Goal: Check status

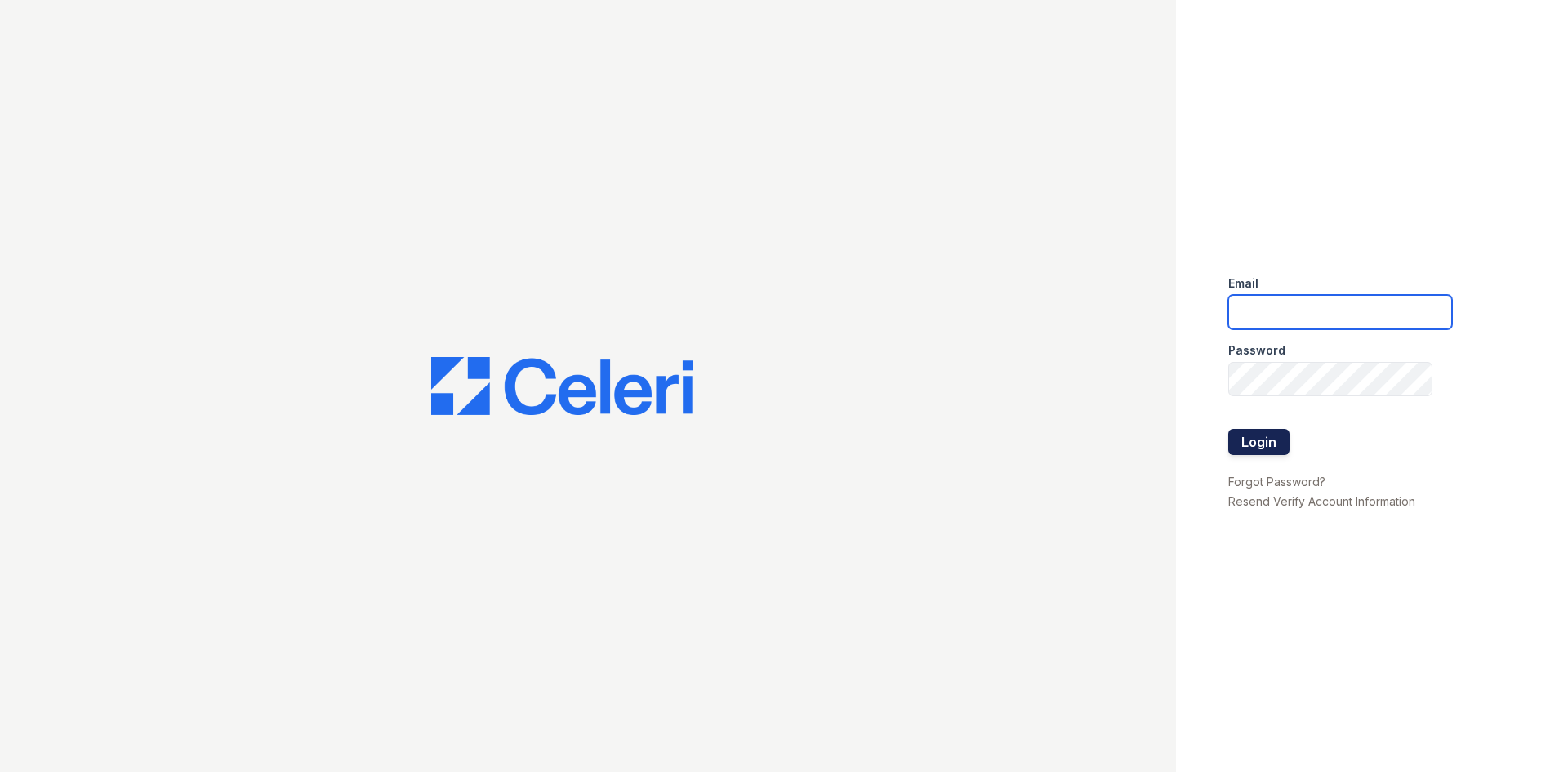
type input "[EMAIL_ADDRESS][DOMAIN_NAME]"
click at [1257, 434] on button "Login" at bounding box center [1259, 441] width 61 height 26
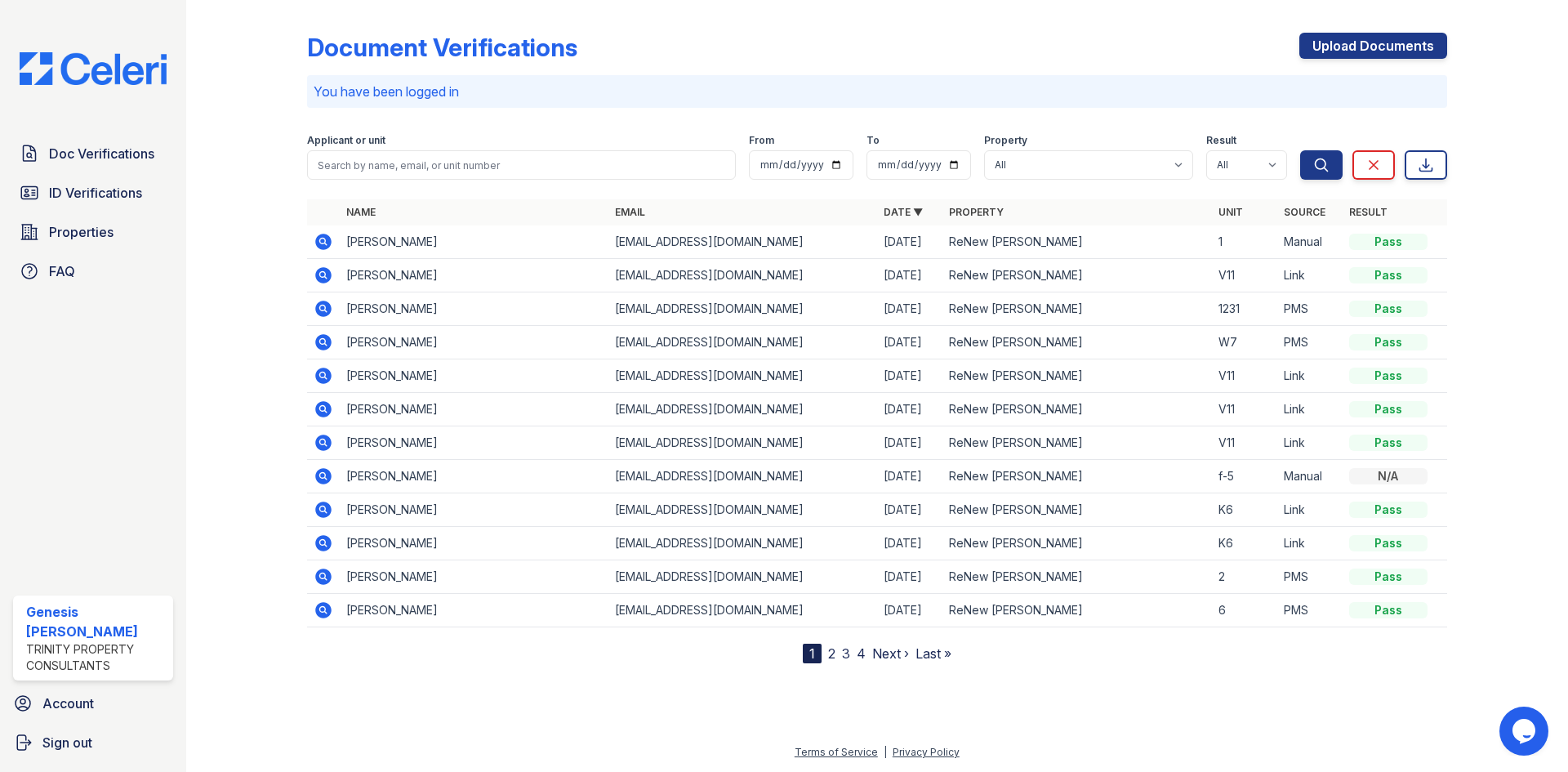
click at [507, 138] on div "Applicant or unit From To Property All ReNew [PERSON_NAME] Result All Pass Caut…" at bounding box center [803, 153] width 993 height 53
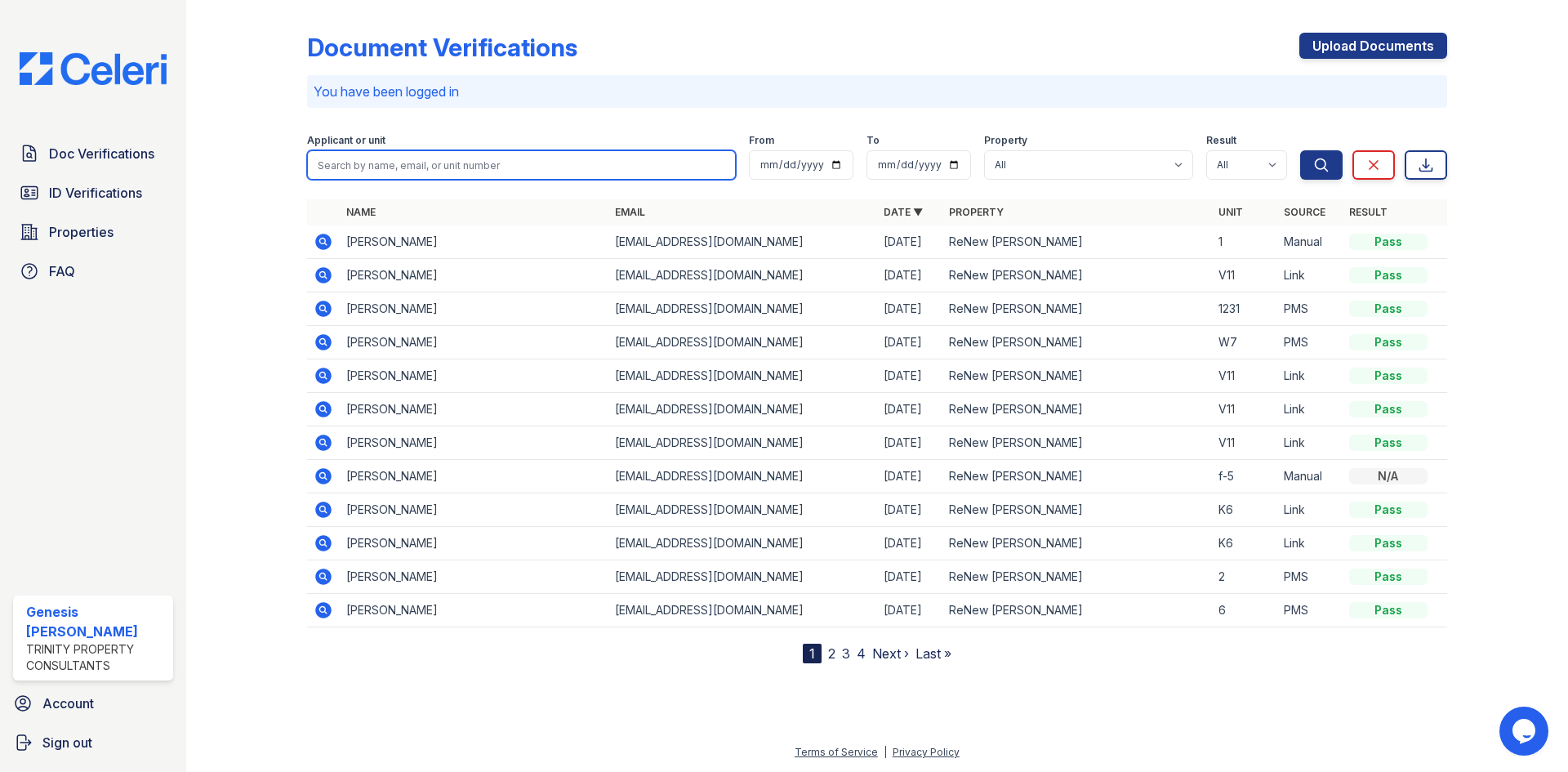
click at [496, 165] on input "search" at bounding box center [520, 165] width 428 height 30
type input "keon"
click at [1301, 151] on button "Search" at bounding box center [1322, 165] width 42 height 30
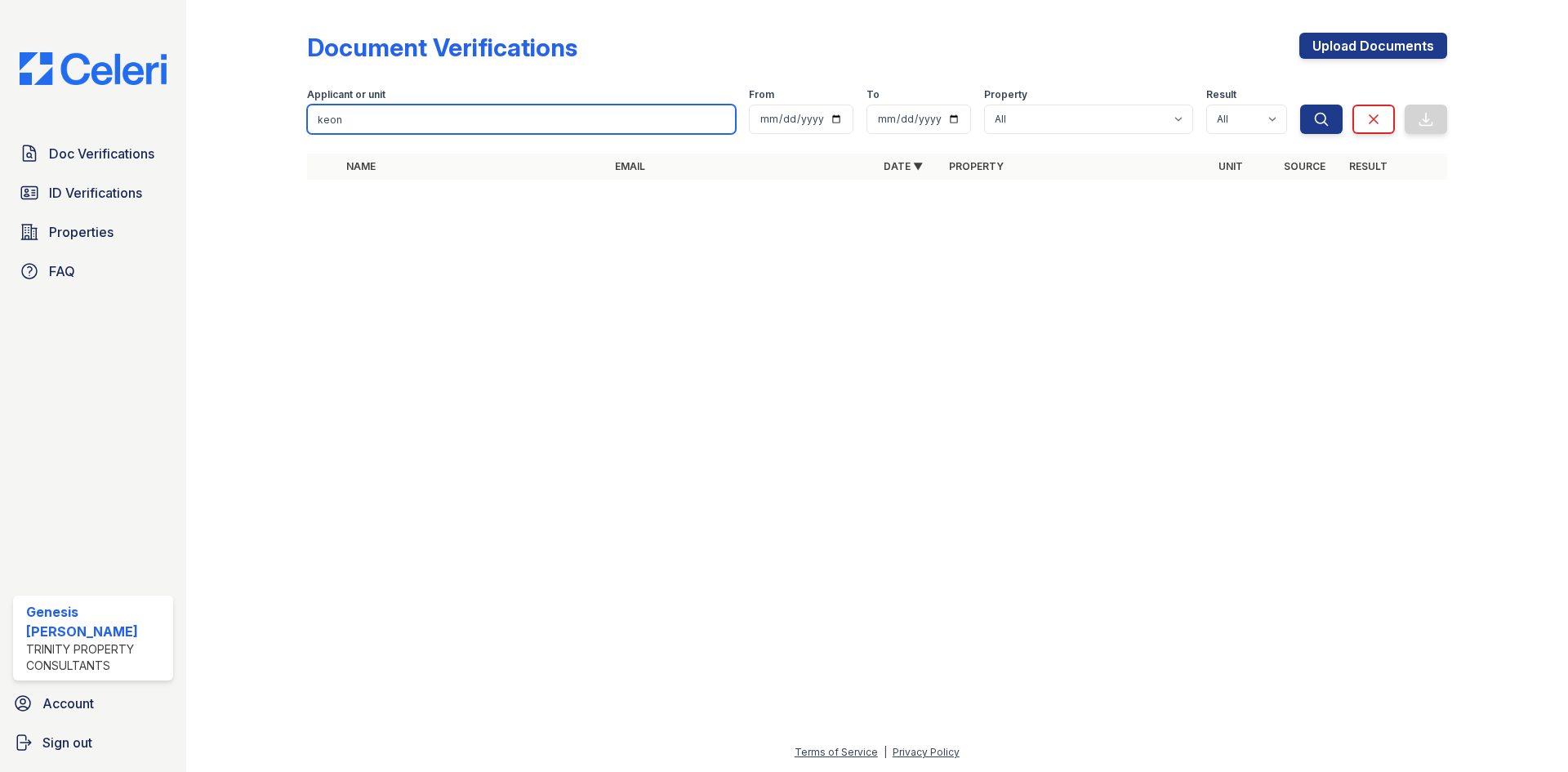
drag, startPoint x: 364, startPoint y: 117, endPoint x: 113, endPoint y: 87, distance: 252.8
click at [113, 87] on div "Doc Verifications ID Verifications Properties FAQ Genesis [PERSON_NAME] Trinity…" at bounding box center [784, 386] width 1568 height 772
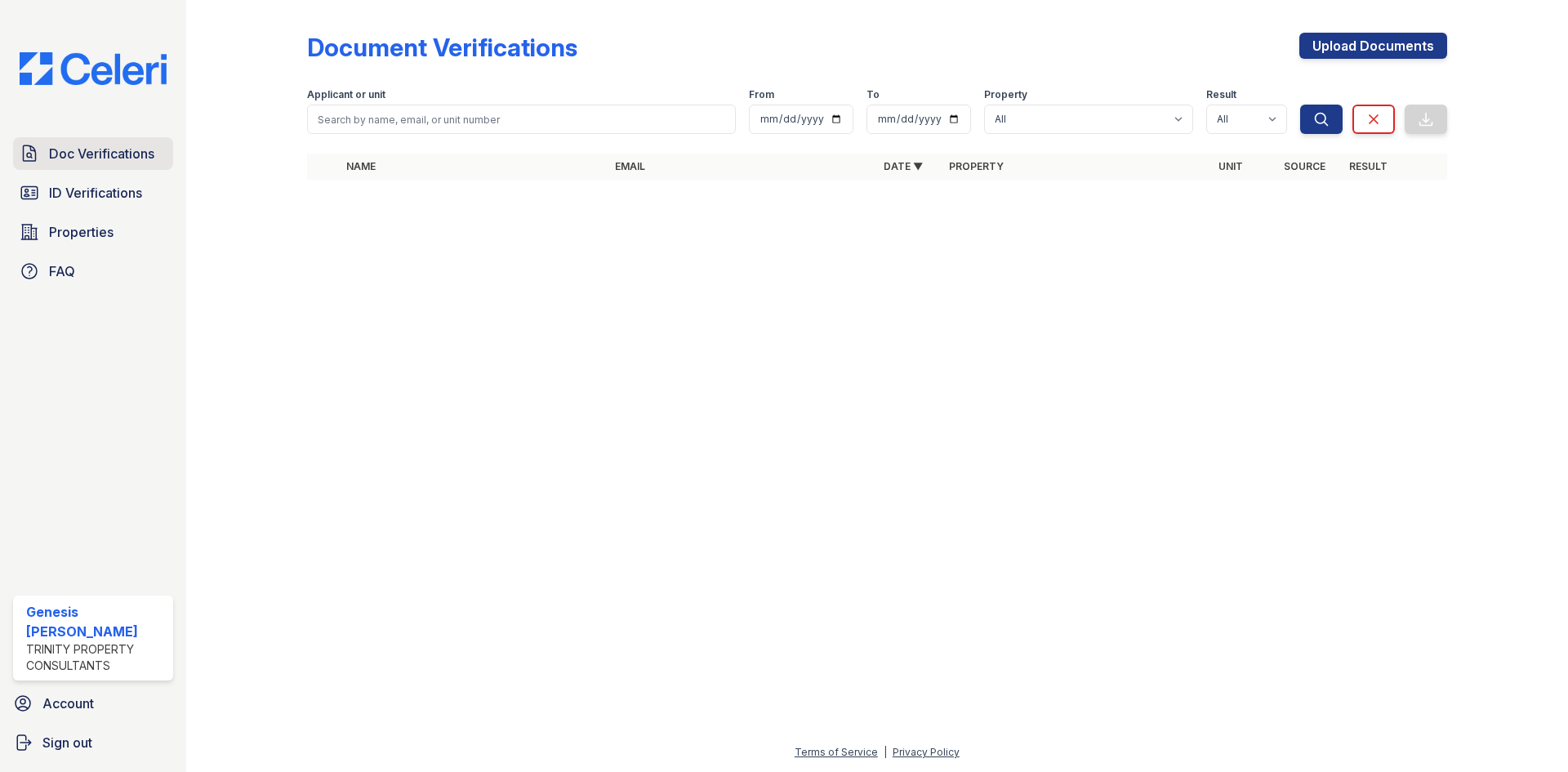
click at [94, 156] on span "Doc Verifications" at bounding box center [102, 153] width 105 height 19
